Goal: Task Accomplishment & Management: Manage account settings

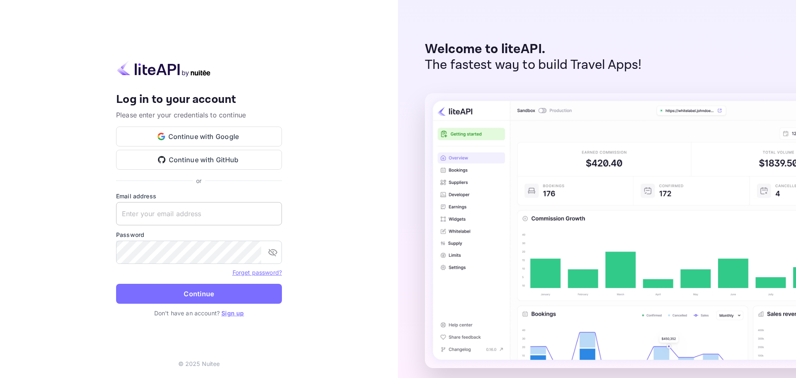
click at [166, 216] on input "text" at bounding box center [199, 213] width 166 height 23
paste input "[EMAIL_ADDRESS][DOMAIN_NAME]"
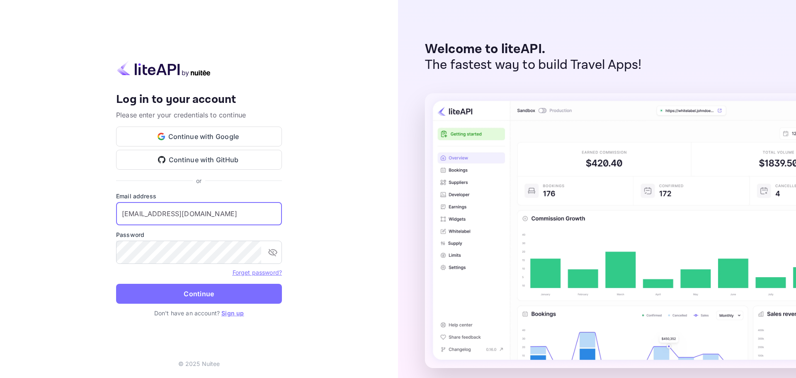
type input "[EMAIL_ADDRESS][DOMAIN_NAME]"
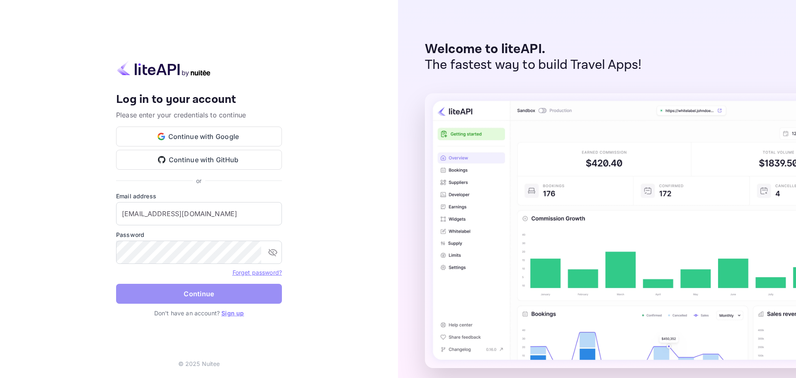
click at [199, 288] on button "Continue" at bounding box center [199, 293] width 166 height 20
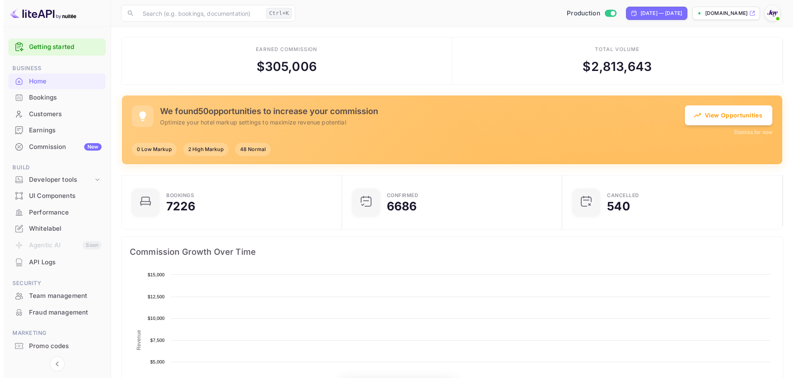
scroll to position [128, 209]
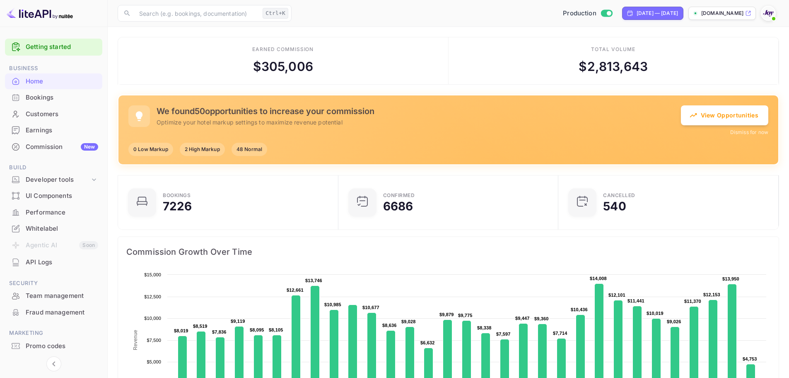
click at [73, 93] on div "Bookings" at bounding box center [62, 98] width 73 height 10
